Goal: Navigation & Orientation: Find specific page/section

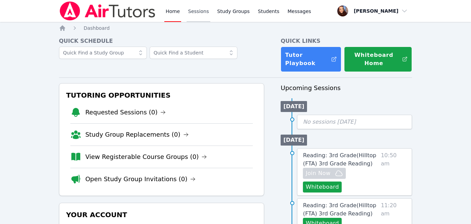
click at [198, 11] on link "Sessions" at bounding box center [199, 11] width 24 height 22
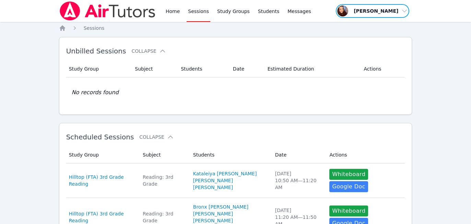
click at [378, 12] on span "button" at bounding box center [372, 10] width 75 height 15
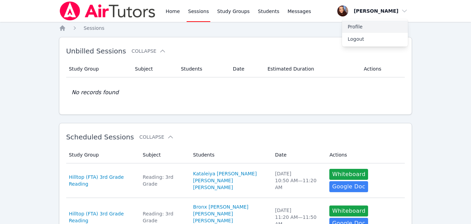
click at [353, 25] on link "Profile" at bounding box center [375, 27] width 66 height 12
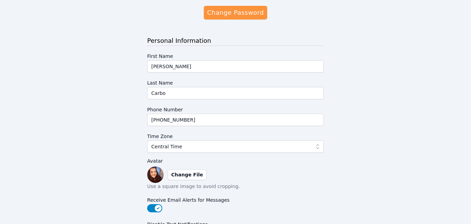
scroll to position [74, 0]
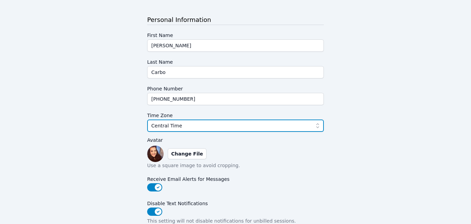
click at [186, 120] on button "Central Time" at bounding box center [235, 126] width 177 height 12
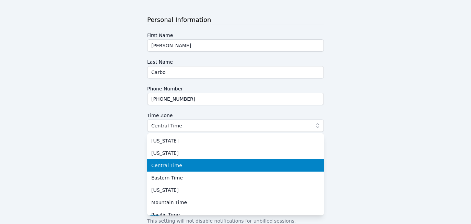
click at [162, 165] on span "Central Time" at bounding box center [166, 165] width 31 height 7
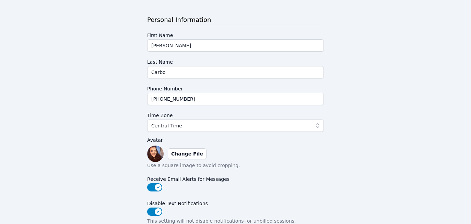
click at [114, 160] on div "Profile Change Password Personal Information First Name [PERSON_NAME] Last Name…" at bounding box center [235, 150] width 353 height 375
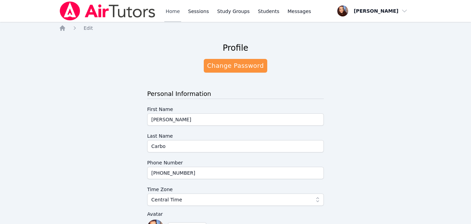
click at [166, 11] on link "Home" at bounding box center [172, 11] width 17 height 22
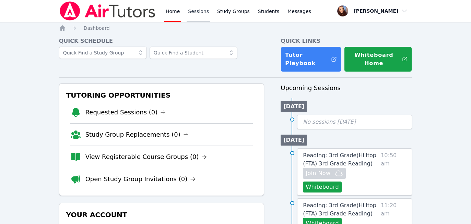
click at [193, 14] on link "Sessions" at bounding box center [199, 11] width 24 height 22
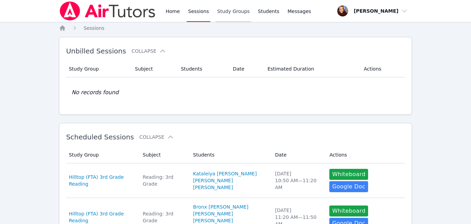
click at [234, 13] on link "Study Groups" at bounding box center [233, 11] width 35 height 22
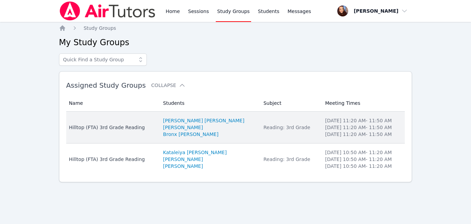
click at [96, 130] on div "Hilltop (FTA) 3rd Grade Reading" at bounding box center [112, 127] width 86 height 7
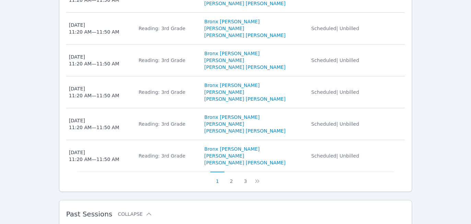
scroll to position [494, 0]
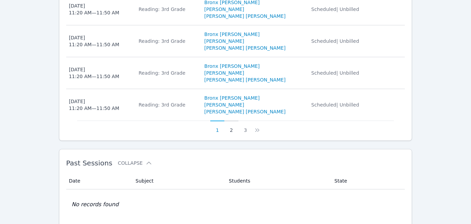
click at [231, 121] on button "2" at bounding box center [231, 127] width 14 height 13
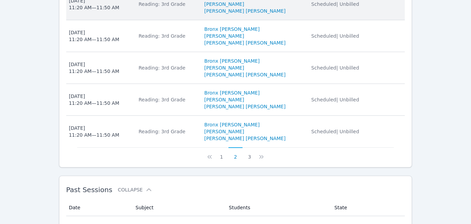
scroll to position [468, 0]
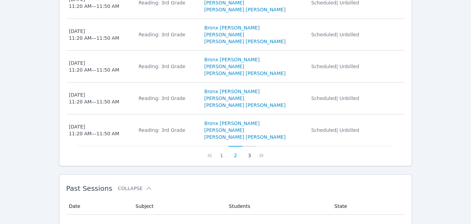
click at [247, 146] on button "3" at bounding box center [250, 152] width 14 height 13
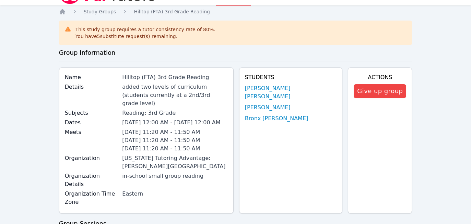
scroll to position [0, 0]
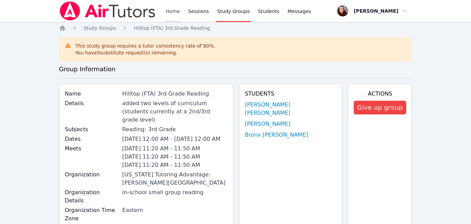
click at [175, 12] on link "Home" at bounding box center [172, 11] width 17 height 22
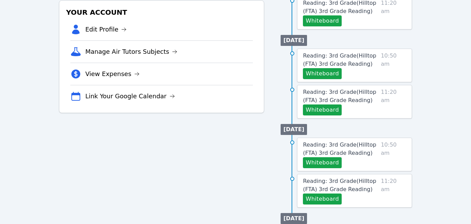
scroll to position [202, 0]
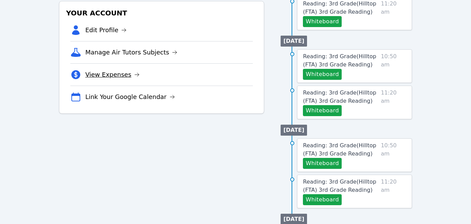
click at [96, 74] on link "View Expenses" at bounding box center [112, 75] width 54 height 10
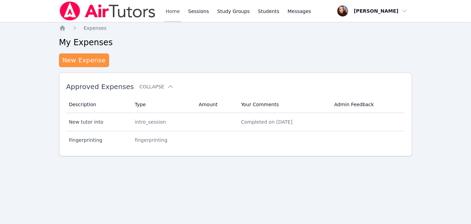
click at [170, 12] on link "Home" at bounding box center [172, 11] width 17 height 22
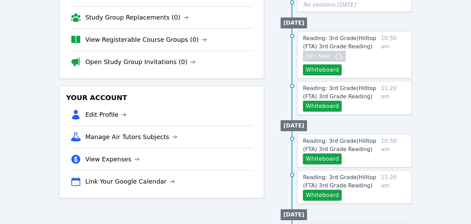
scroll to position [119, 0]
